Goal: Task Accomplishment & Management: Use online tool/utility

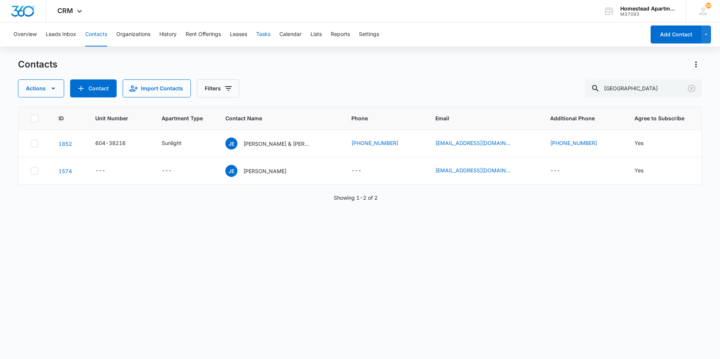
click at [259, 31] on button "Tasks" at bounding box center [263, 35] width 14 height 24
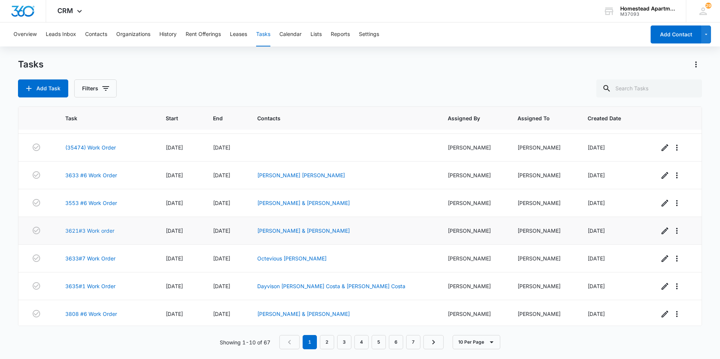
scroll to position [85, 0]
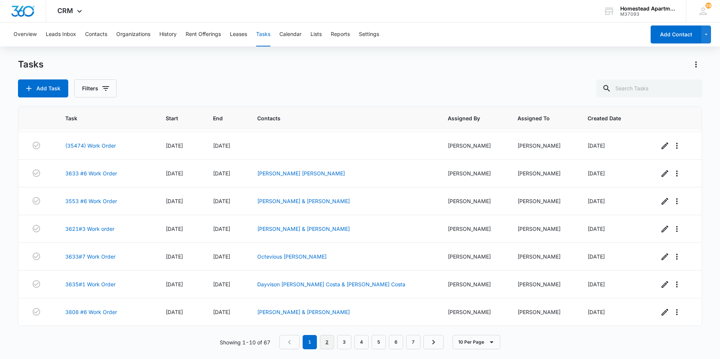
click at [329, 344] on link "2" at bounding box center [327, 342] width 14 height 14
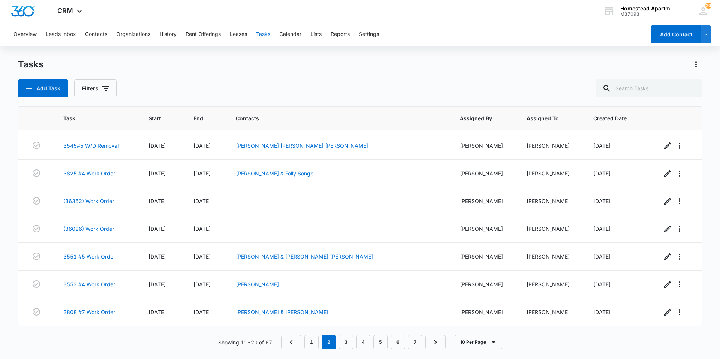
scroll to position [81, 0]
click at [88, 147] on link "3545#5 W/D Removal" at bounding box center [90, 146] width 55 height 8
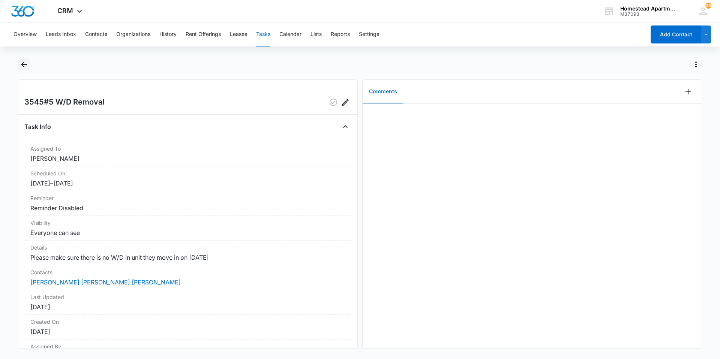
click at [26, 60] on icon "Back" at bounding box center [24, 64] width 9 height 9
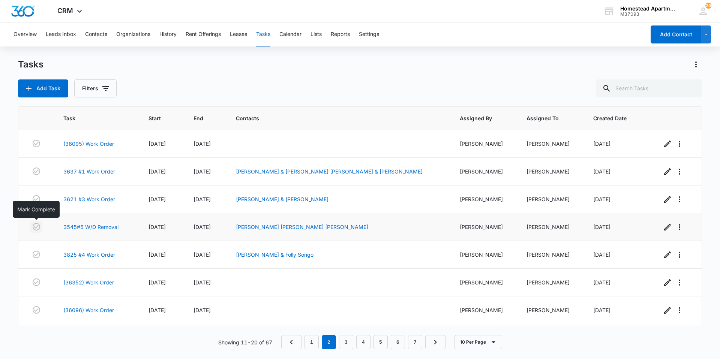
click at [37, 226] on icon "button" at bounding box center [36, 227] width 9 height 9
click at [49, 241] on td at bounding box center [36, 228] width 36 height 28
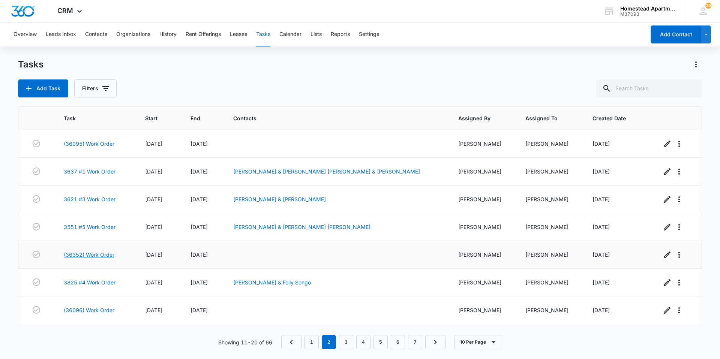
click at [71, 256] on link "(36352) Work Order" at bounding box center [89, 255] width 51 height 8
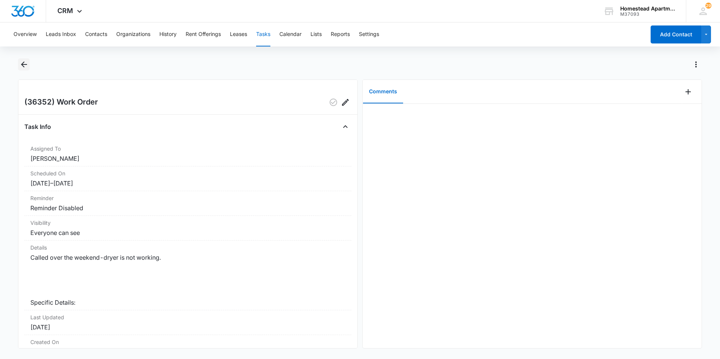
click at [26, 60] on button "Back" at bounding box center [24, 65] width 12 height 12
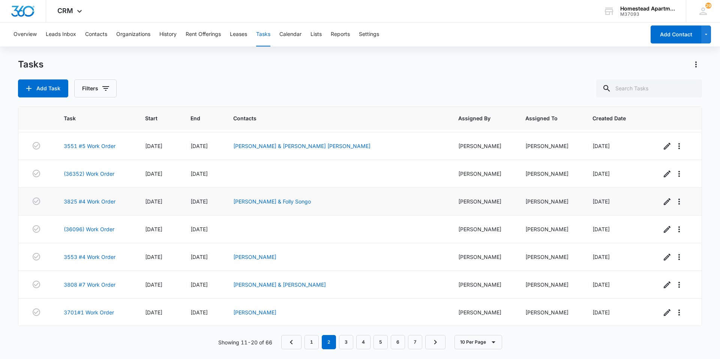
scroll to position [81, 0]
click at [346, 344] on link "3" at bounding box center [346, 342] width 14 height 14
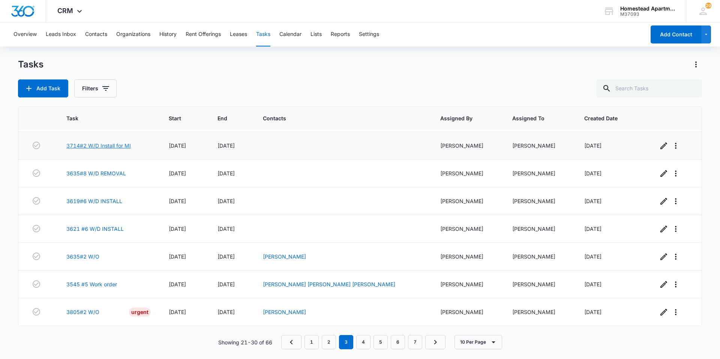
click at [83, 143] on link "3714#2 W/D Install for MI" at bounding box center [98, 146] width 65 height 8
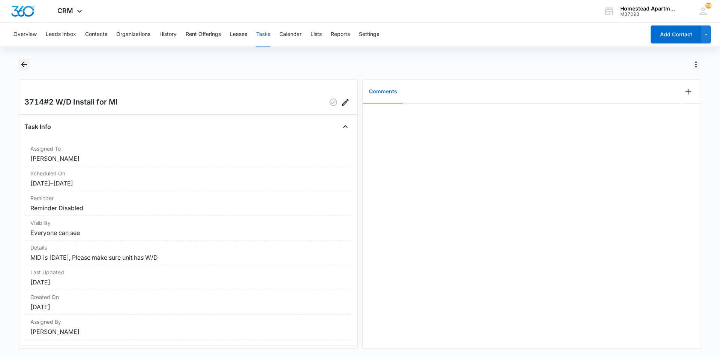
click at [25, 64] on icon "Back" at bounding box center [24, 64] width 9 height 9
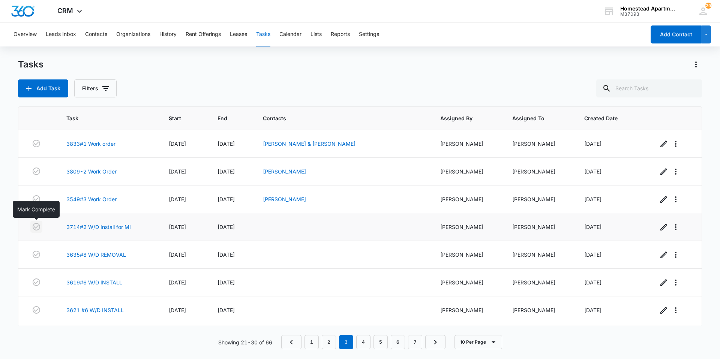
click at [35, 224] on icon "button" at bounding box center [37, 227] width 8 height 8
click at [46, 229] on td at bounding box center [37, 228] width 39 height 28
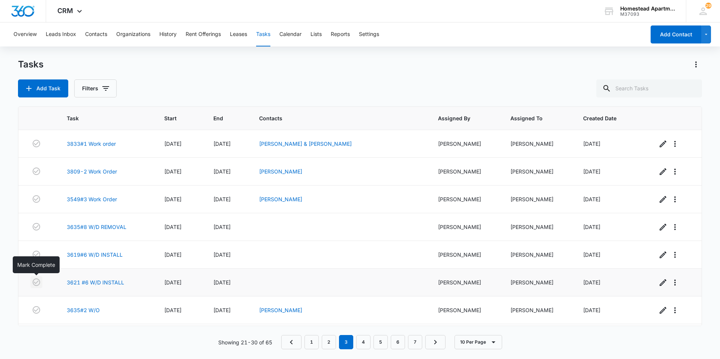
click at [37, 280] on icon "button" at bounding box center [36, 282] width 9 height 9
click at [48, 281] on td at bounding box center [37, 283] width 39 height 28
click at [366, 344] on link "4" at bounding box center [363, 342] width 14 height 14
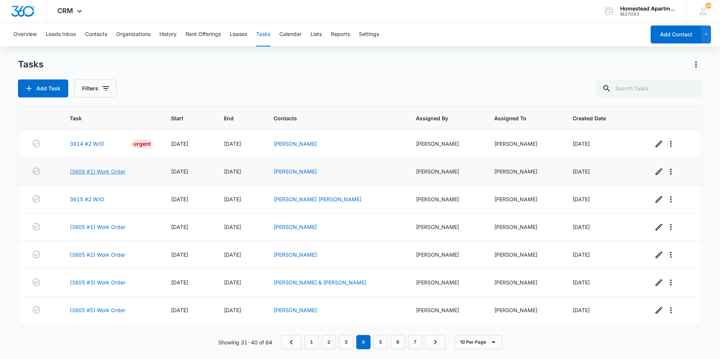
click at [82, 171] on link "(3609 #1) Work Order" at bounding box center [98, 172] width 56 height 8
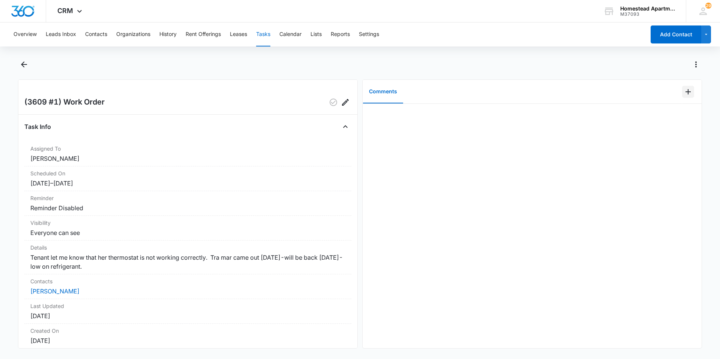
click at [684, 87] on icon "Add Comment" at bounding box center [688, 91] width 9 height 9
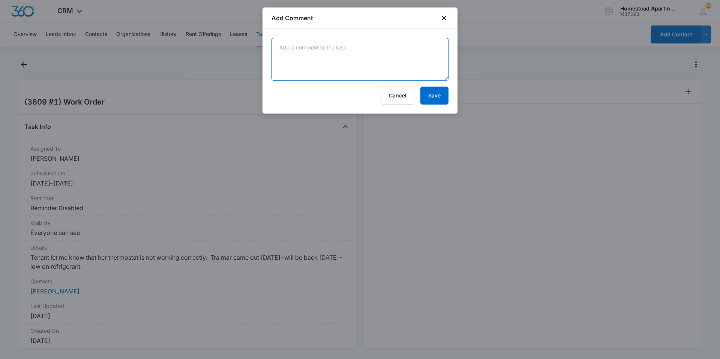
click at [310, 54] on textarea at bounding box center [360, 59] width 177 height 43
type textarea "Tra Mar worked on A/C [DATE]."
click at [434, 96] on button "Save" at bounding box center [435, 96] width 28 height 18
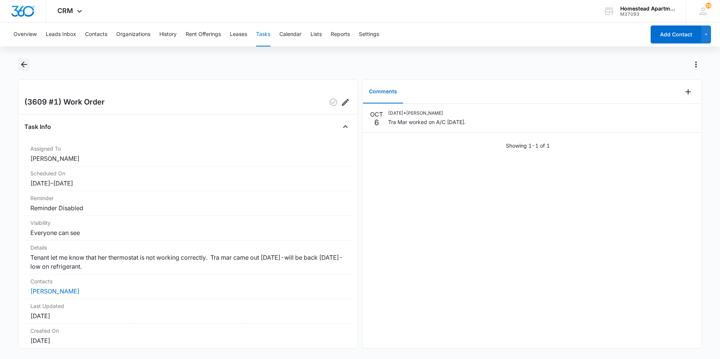
click at [23, 64] on icon "Back" at bounding box center [24, 64] width 9 height 9
